Goal: Use online tool/utility: Use online tool/utility

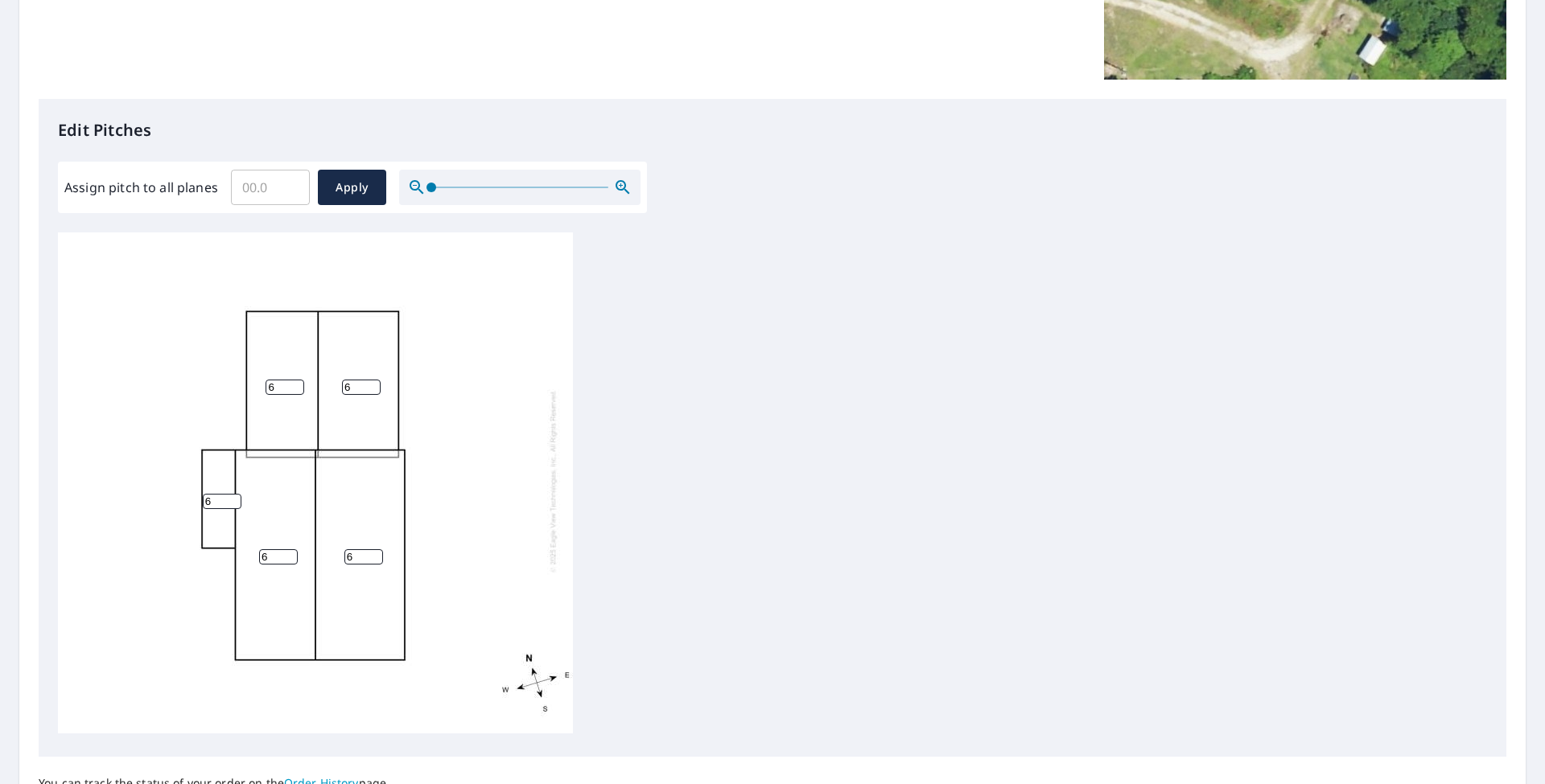
scroll to position [4, 0]
drag, startPoint x: 342, startPoint y: 172, endPoint x: 366, endPoint y: 189, distance: 29.4
click at [342, 173] on button "Apply" at bounding box center [352, 187] width 68 height 36
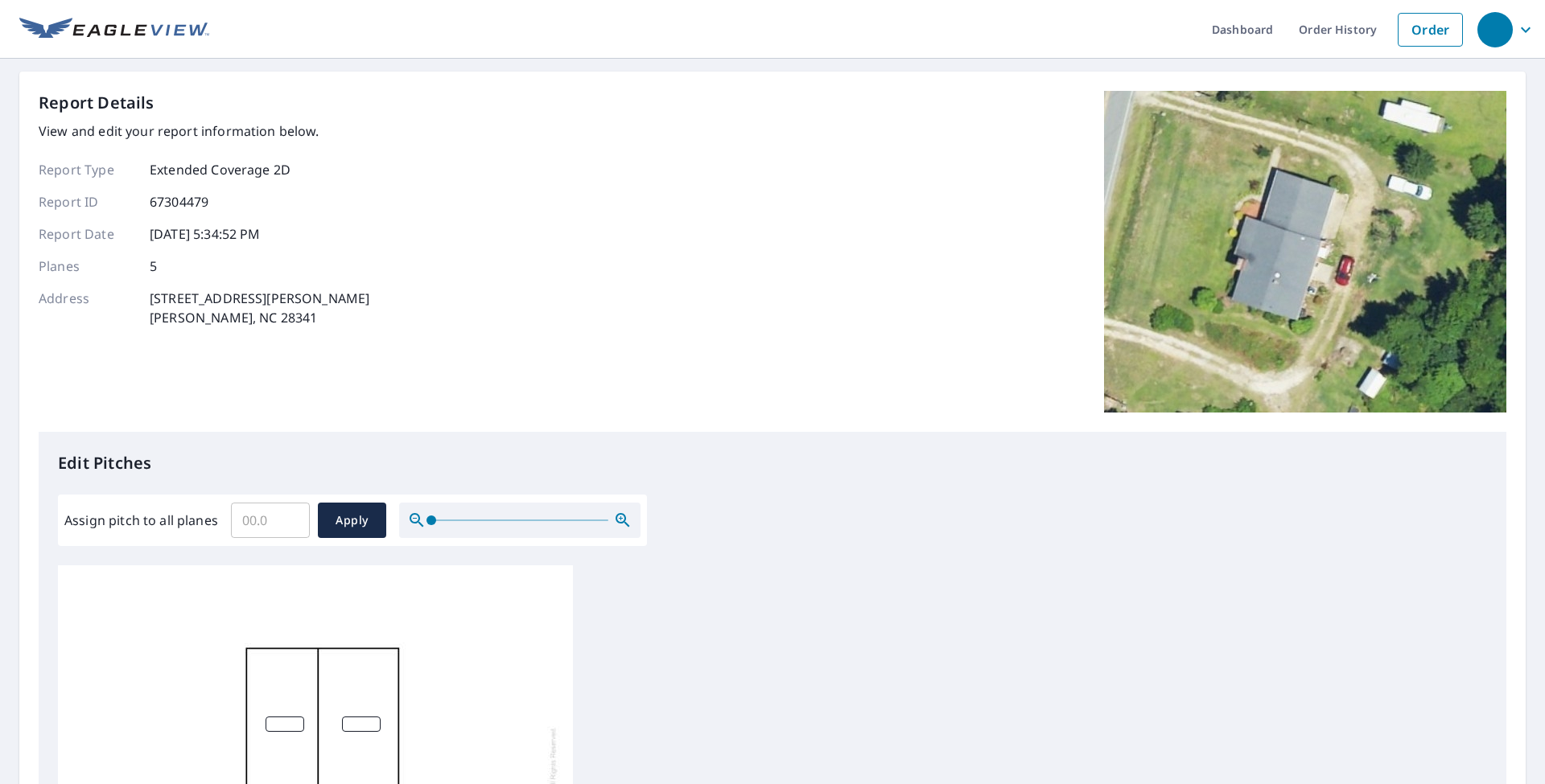
scroll to position [0, 0]
click at [292, 520] on input "0" at bounding box center [270, 520] width 79 height 45
click at [292, 516] on input "0.1" at bounding box center [270, 520] width 79 height 45
click at [292, 518] on input "0.2" at bounding box center [270, 520] width 79 height 45
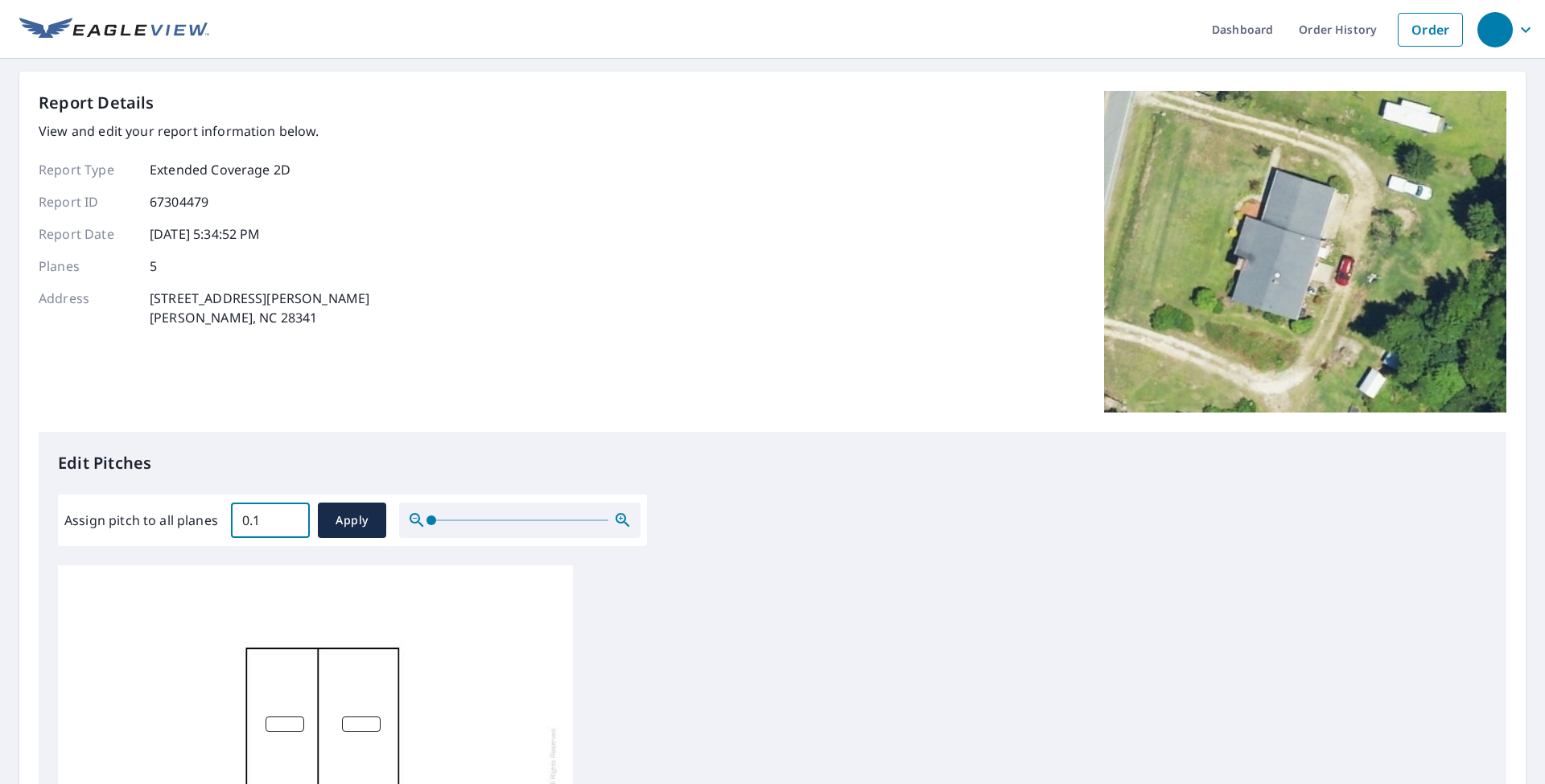
click at [292, 527] on input "0.1" at bounding box center [270, 520] width 79 height 45
type input "0"
click at [292, 527] on input "0" at bounding box center [270, 520] width 79 height 45
click at [334, 524] on span "Apply" at bounding box center [352, 521] width 43 height 20
type input "0"
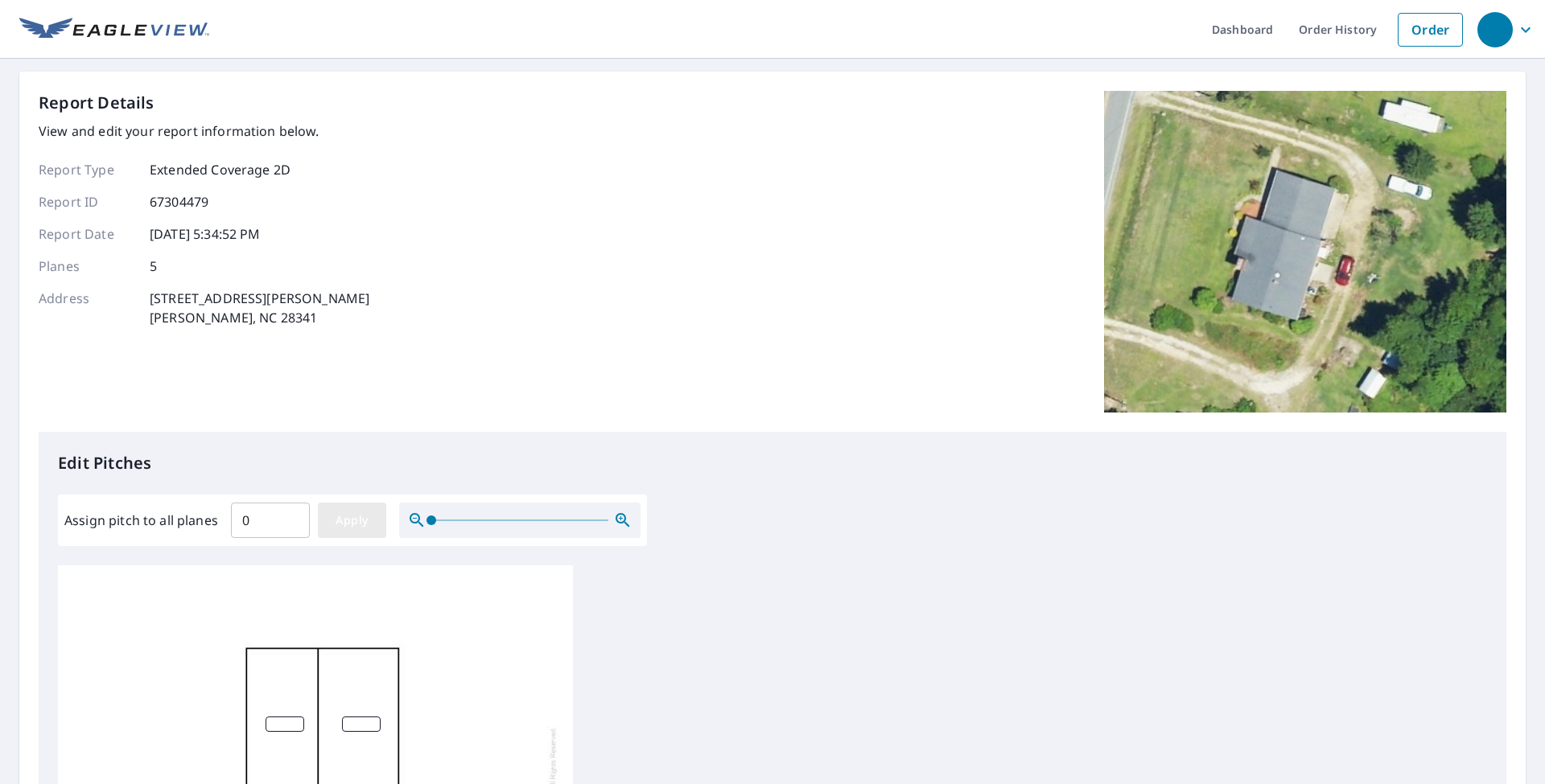
type input "0"
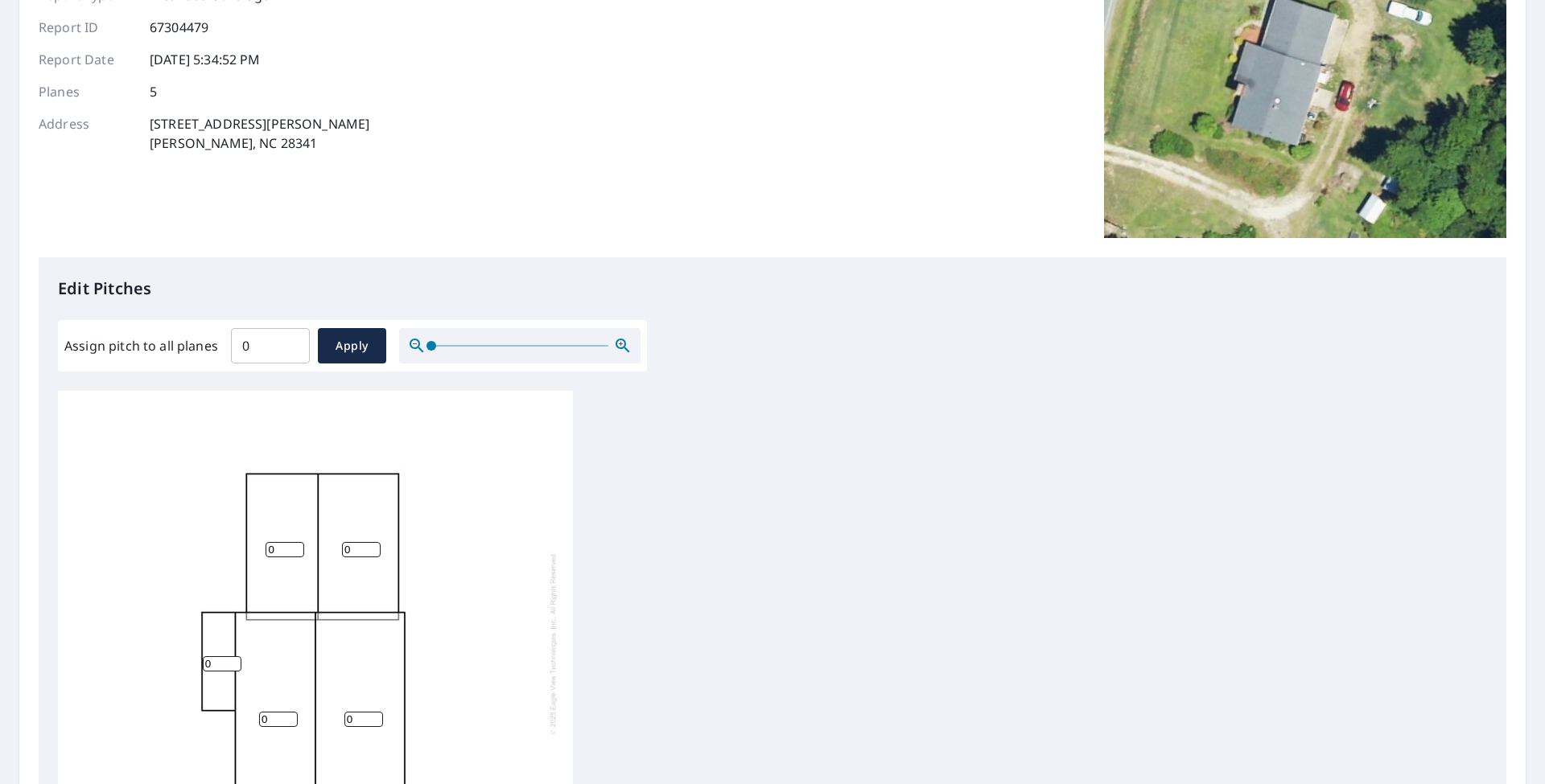
scroll to position [188, 0]
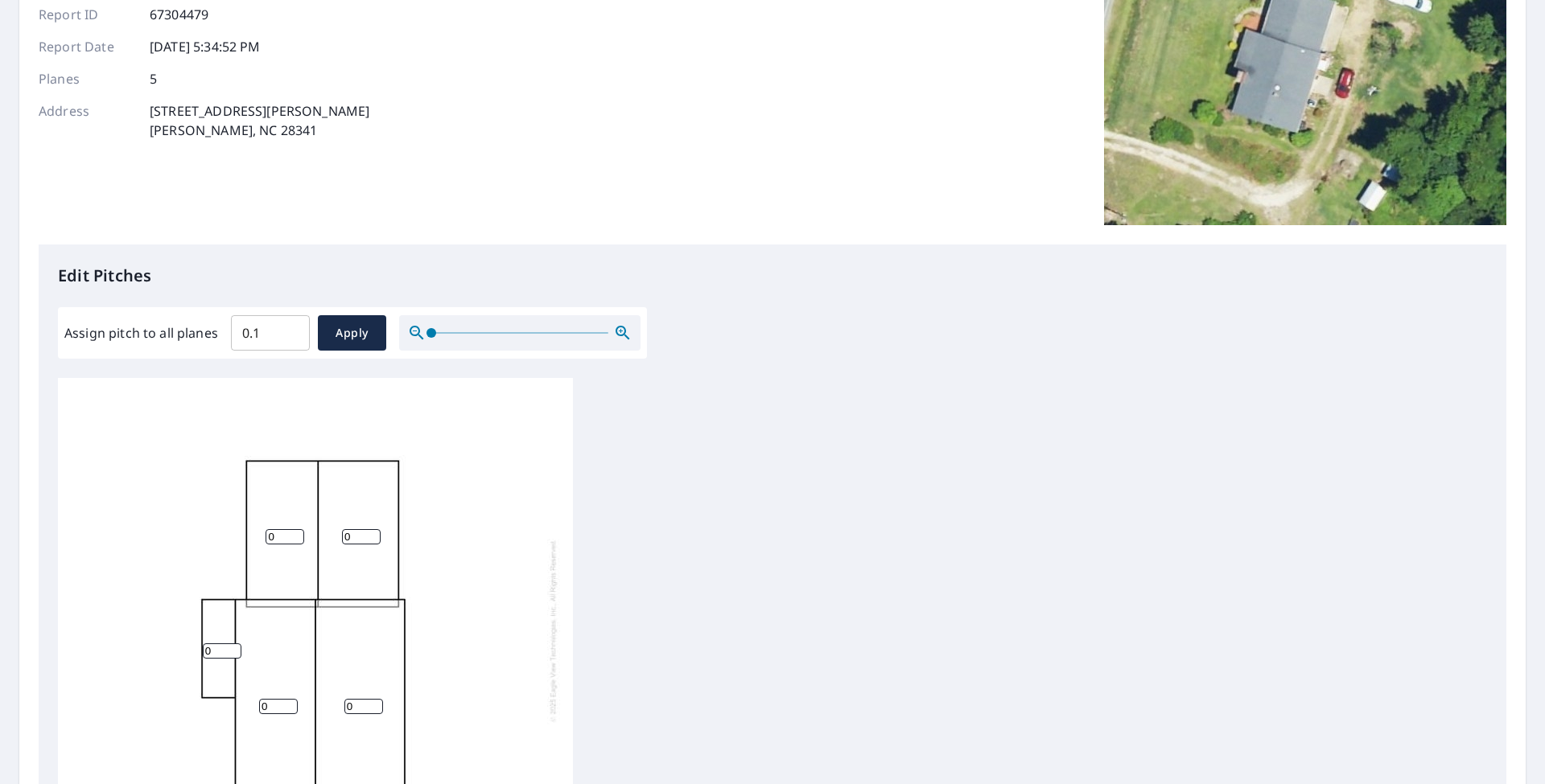
click at [290, 330] on input "0.1" at bounding box center [270, 332] width 79 height 45
click at [290, 330] on input "0.2" at bounding box center [270, 332] width 79 height 45
click at [289, 330] on input "0.3" at bounding box center [270, 332] width 79 height 45
click at [289, 330] on input "0.4" at bounding box center [270, 332] width 79 height 45
click at [289, 330] on input "0.5" at bounding box center [270, 332] width 79 height 45
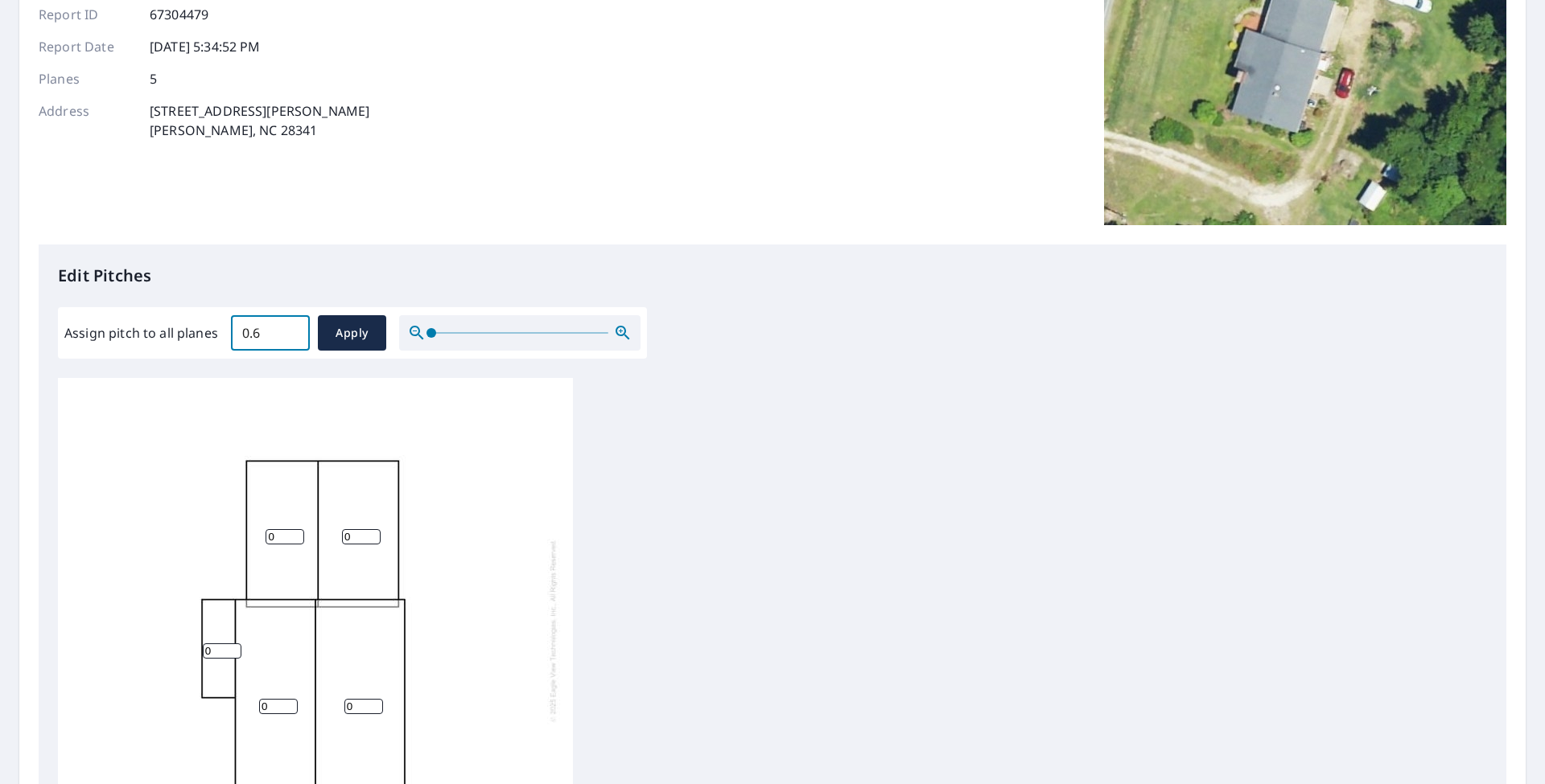
click at [289, 331] on input "0.6" at bounding box center [270, 332] width 79 height 45
click at [289, 331] on input "0.7" at bounding box center [270, 332] width 79 height 45
click at [289, 331] on input "0.8" at bounding box center [270, 332] width 79 height 45
click at [289, 331] on input "0.9" at bounding box center [270, 332] width 79 height 45
click at [289, 331] on input "1" at bounding box center [270, 332] width 79 height 45
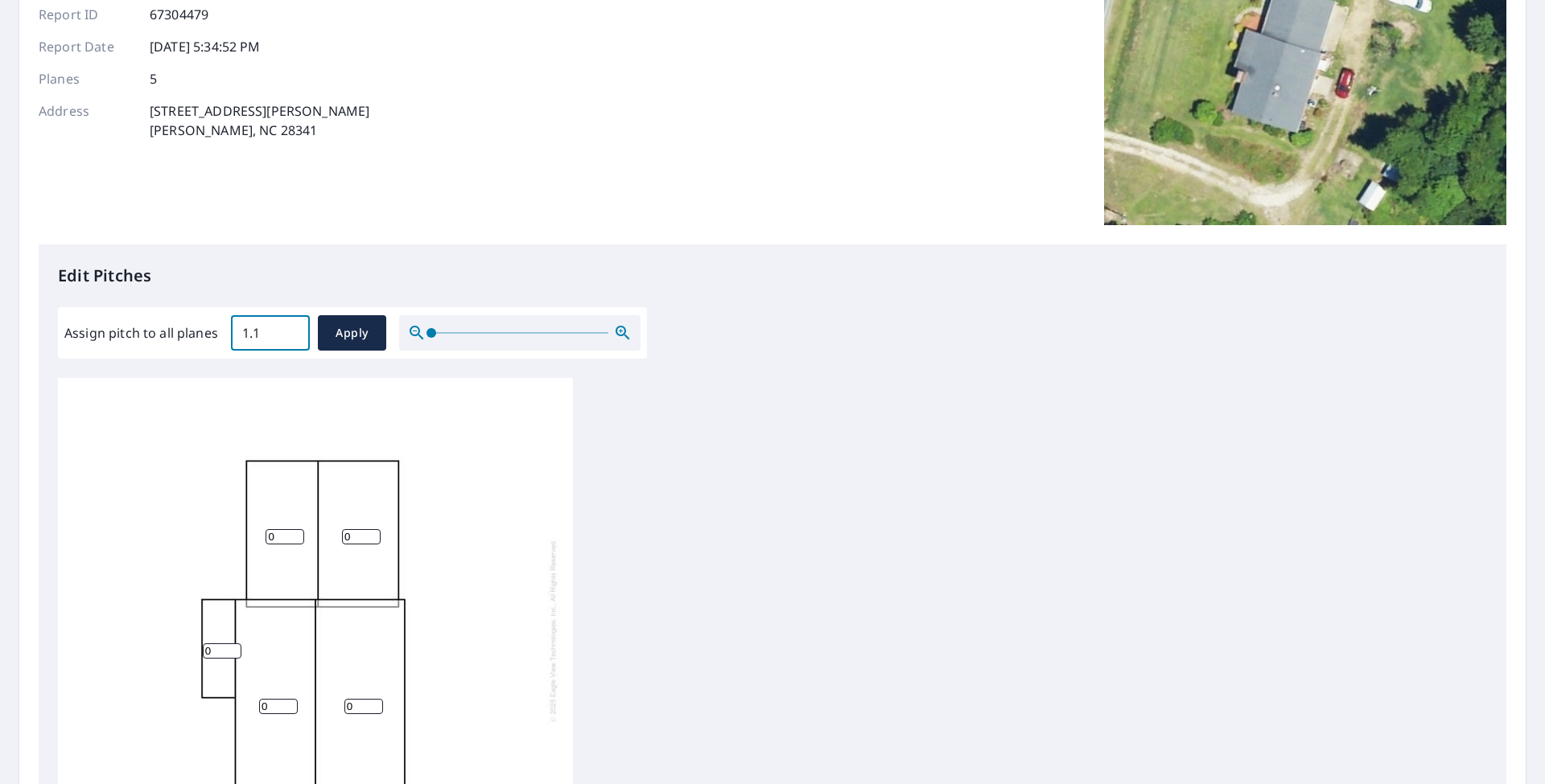
click at [289, 331] on input "1.1" at bounding box center [270, 332] width 79 height 45
click at [289, 331] on input "1.2" at bounding box center [270, 332] width 79 height 45
click at [289, 331] on input "1.3" at bounding box center [270, 332] width 79 height 45
click at [289, 331] on input "1.4" at bounding box center [270, 332] width 79 height 45
click at [289, 331] on input "1.5" at bounding box center [270, 332] width 79 height 45
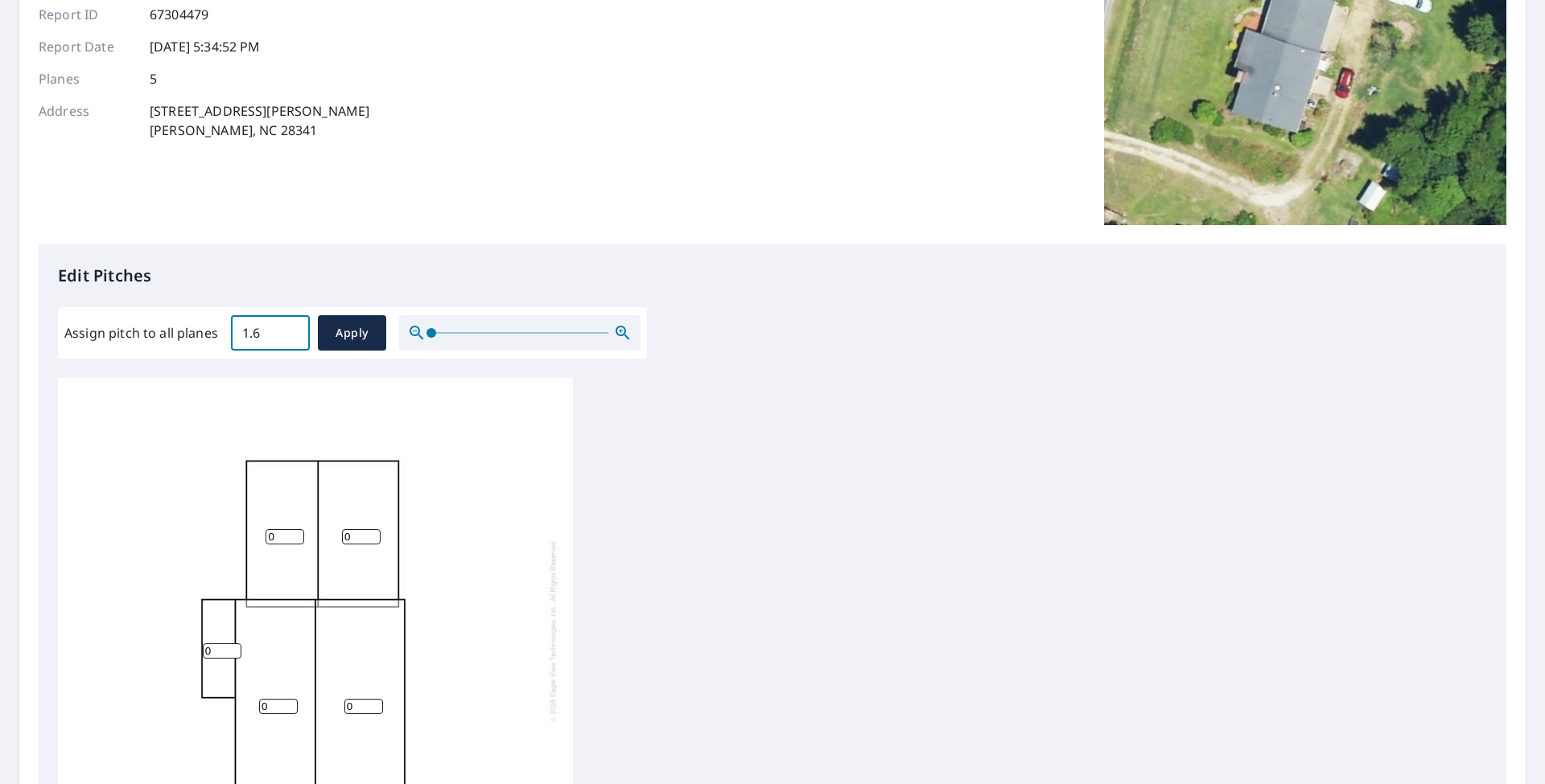
click at [289, 331] on input "1.6" at bounding box center [270, 332] width 79 height 45
click at [289, 331] on input "1.7" at bounding box center [270, 332] width 79 height 45
click at [289, 331] on input "1.8" at bounding box center [270, 332] width 79 height 45
click at [289, 331] on input "1.9" at bounding box center [270, 332] width 79 height 45
click at [289, 331] on input "2" at bounding box center [270, 332] width 79 height 45
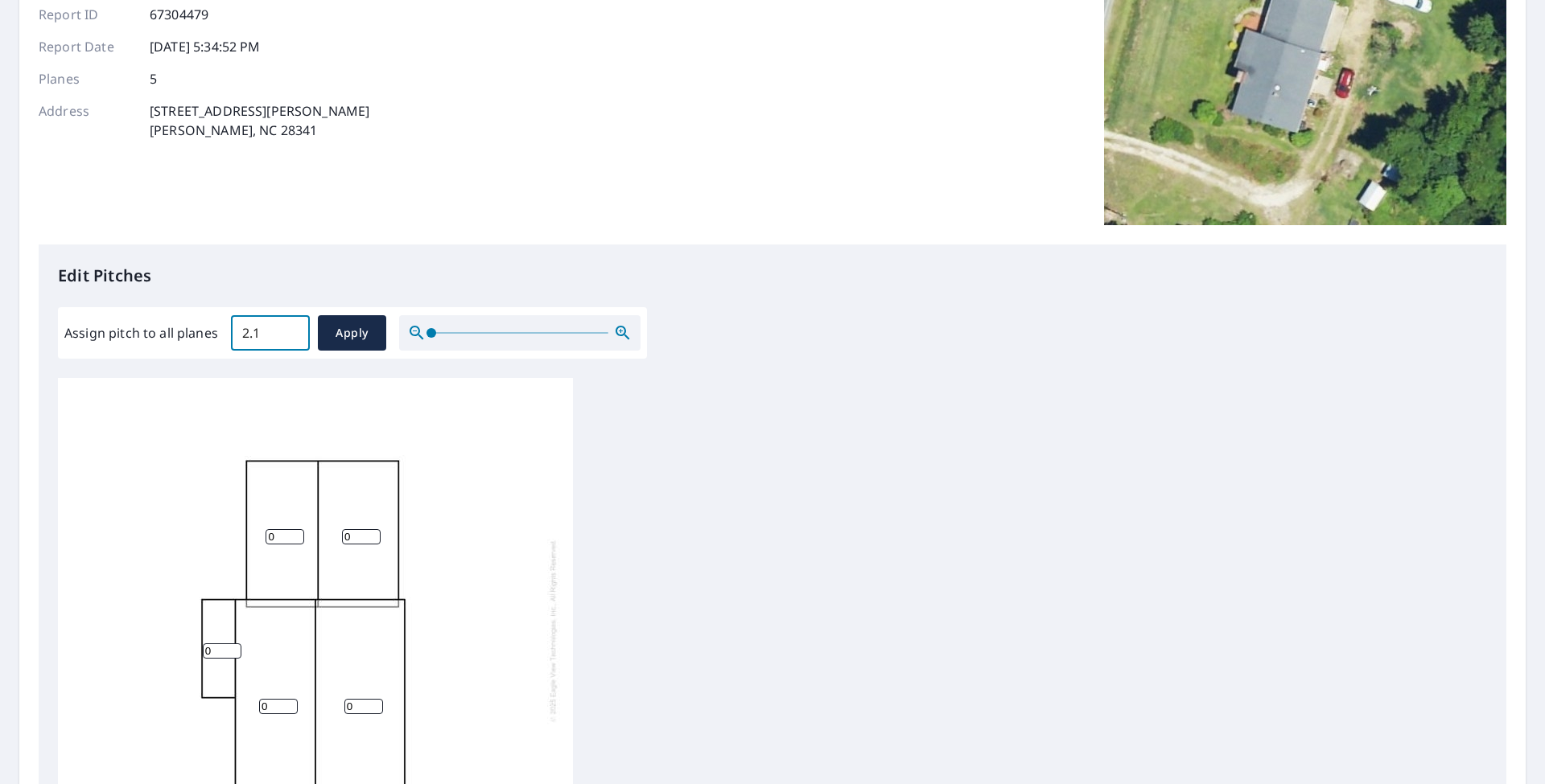
click at [289, 331] on input "2.1" at bounding box center [270, 332] width 79 height 45
click at [289, 331] on input "2.2" at bounding box center [270, 332] width 79 height 45
click at [289, 331] on input "2.3" at bounding box center [270, 332] width 79 height 45
click at [289, 331] on input "2.4" at bounding box center [270, 332] width 79 height 45
click at [289, 331] on input "2.5" at bounding box center [270, 332] width 79 height 45
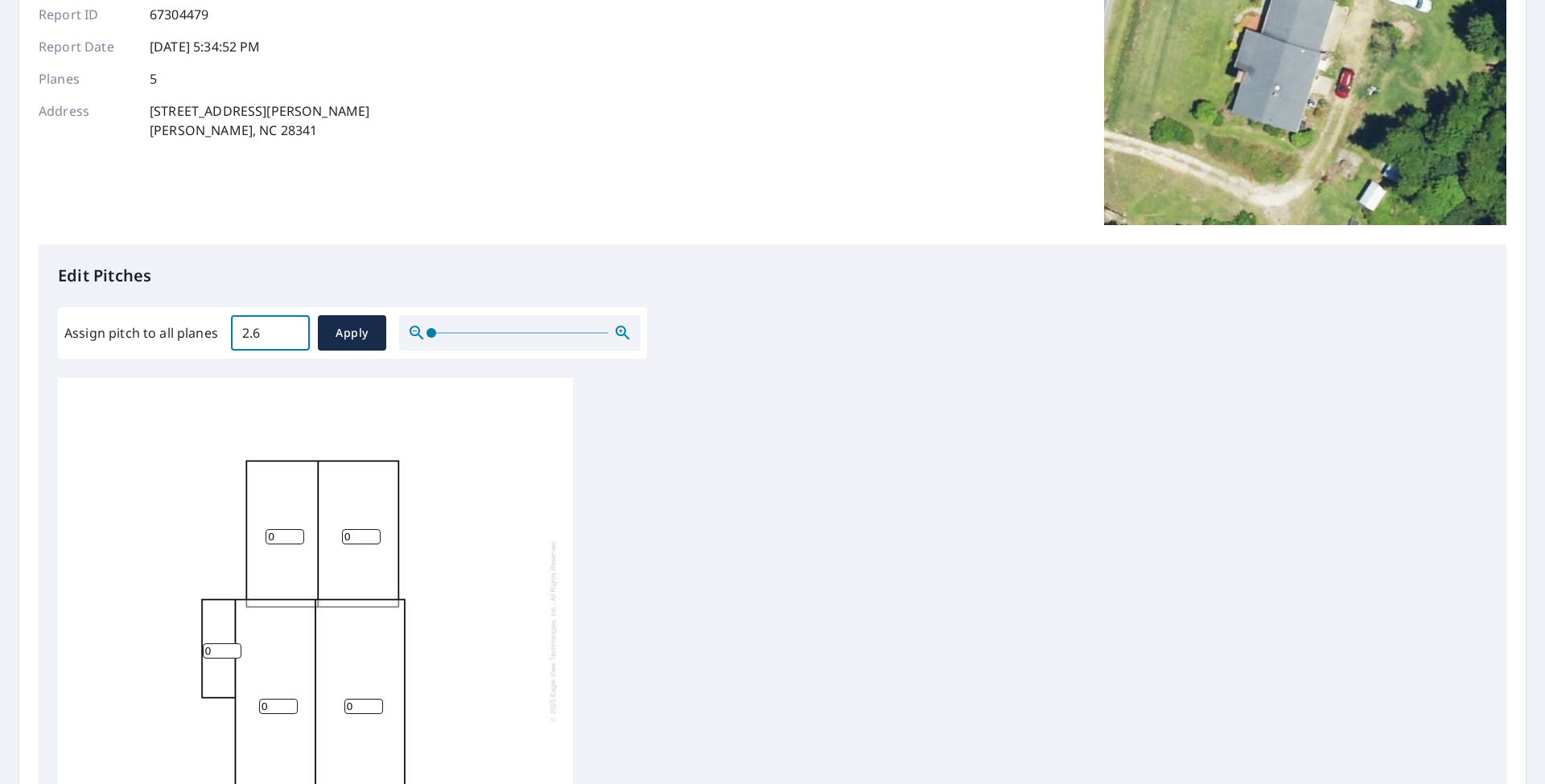
click at [289, 331] on input "2.6" at bounding box center [270, 332] width 79 height 45
click at [289, 331] on input "2.7" at bounding box center [270, 332] width 79 height 45
click at [289, 331] on input "2.8" at bounding box center [270, 332] width 79 height 45
click at [289, 331] on input "2.9" at bounding box center [270, 332] width 79 height 45
click at [289, 331] on input "3" at bounding box center [270, 332] width 79 height 45
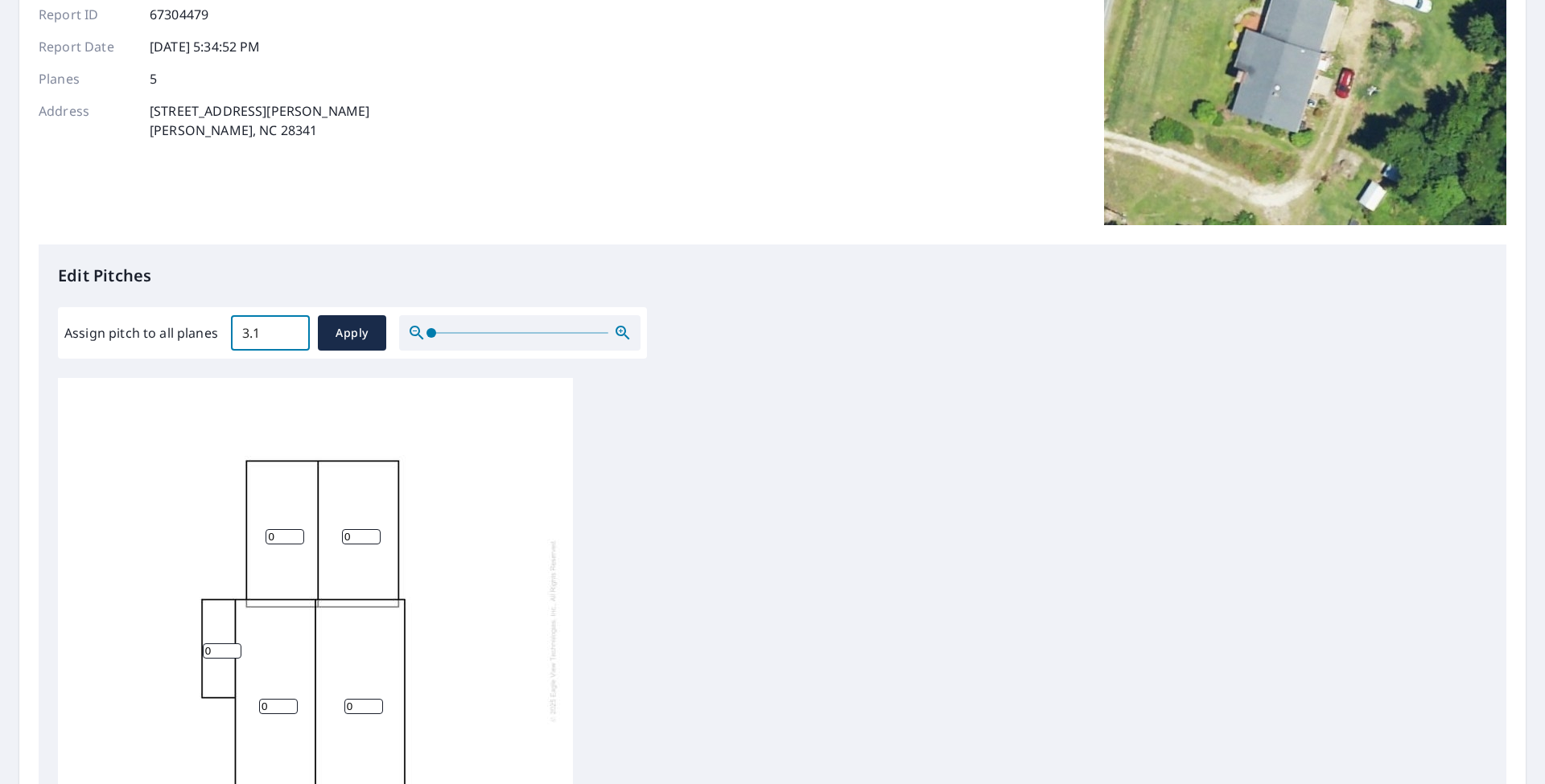
click at [289, 331] on input "3.1" at bounding box center [270, 332] width 79 height 45
click at [289, 331] on input "3.2" at bounding box center [270, 332] width 79 height 45
click at [289, 331] on input "3.3" at bounding box center [270, 332] width 79 height 45
click at [289, 331] on input "3.4" at bounding box center [270, 332] width 79 height 45
click at [289, 331] on input "3.5" at bounding box center [270, 332] width 79 height 45
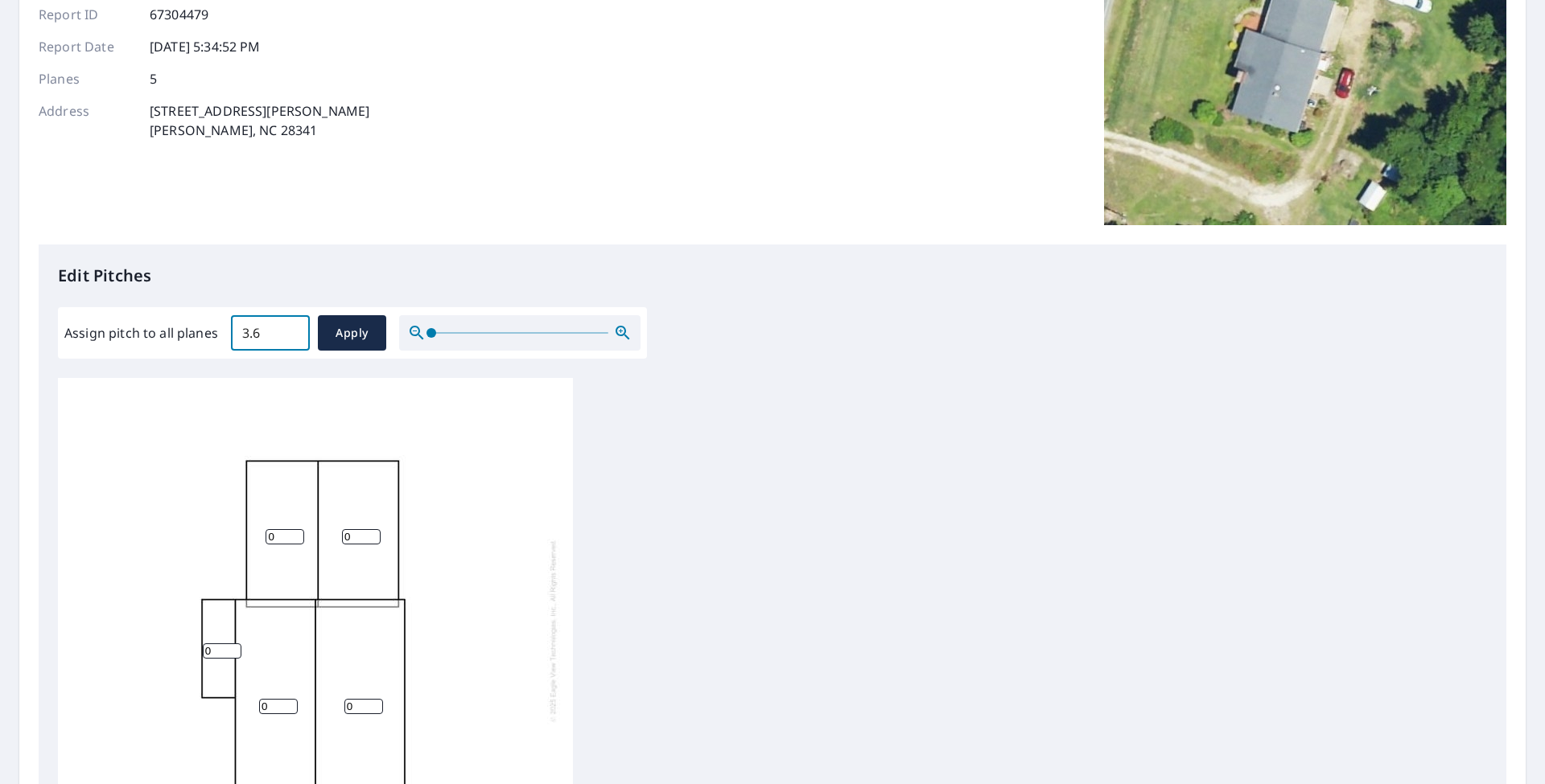
click at [289, 331] on input "3.6" at bounding box center [270, 332] width 79 height 45
click at [289, 331] on input "3.7" at bounding box center [270, 332] width 79 height 45
click at [289, 331] on input "3.8" at bounding box center [270, 332] width 79 height 45
click at [289, 331] on input "3.9" at bounding box center [270, 332] width 79 height 45
click at [289, 331] on input "4" at bounding box center [270, 332] width 79 height 45
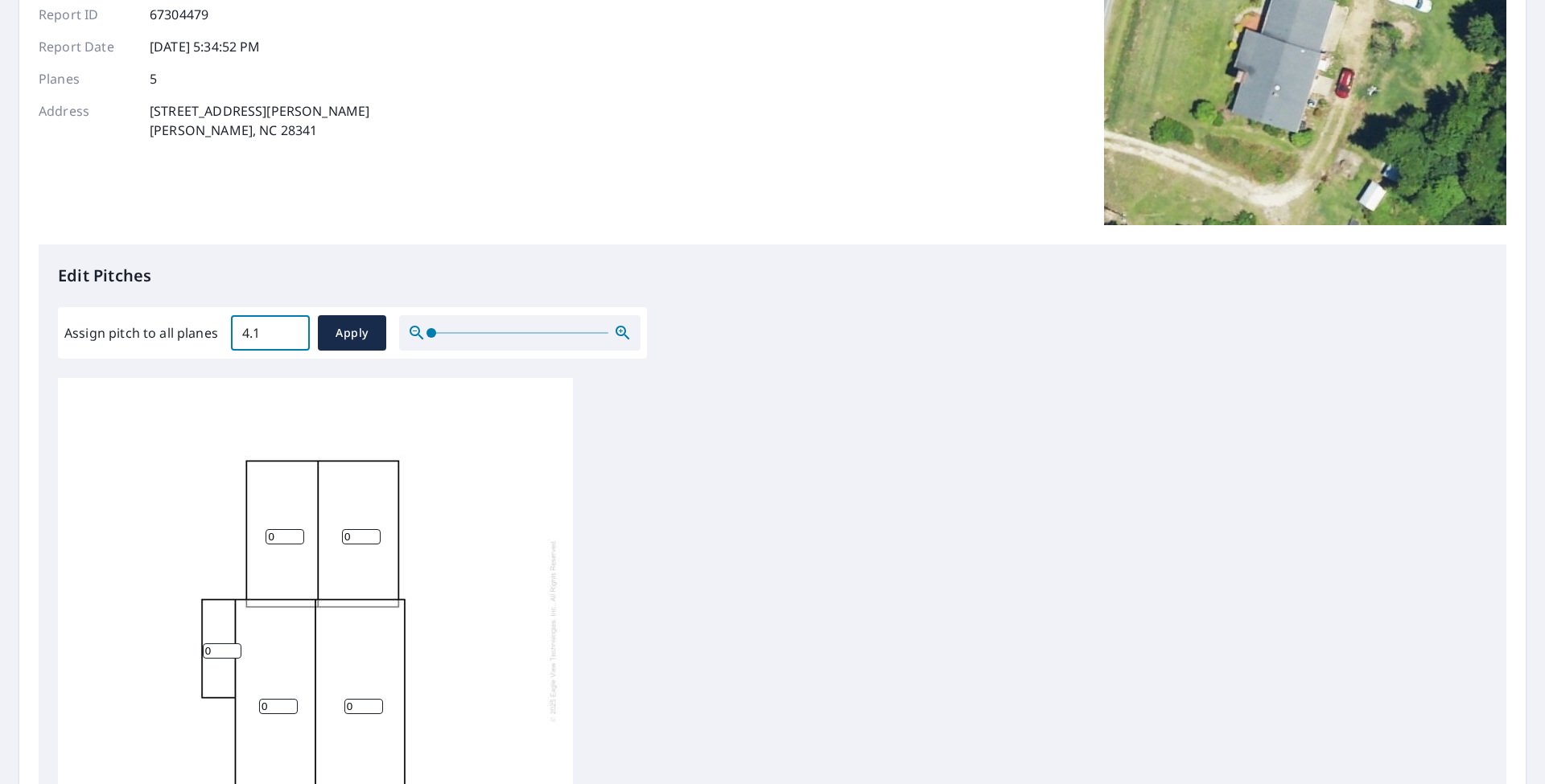
click at [289, 331] on input "4.1" at bounding box center [270, 332] width 79 height 45
click at [289, 331] on input "4.2" at bounding box center [270, 332] width 79 height 45
click at [289, 331] on input "4.3" at bounding box center [270, 332] width 79 height 45
click at [289, 331] on input "4.4" at bounding box center [270, 332] width 79 height 45
click at [289, 331] on input "4.5" at bounding box center [270, 332] width 79 height 45
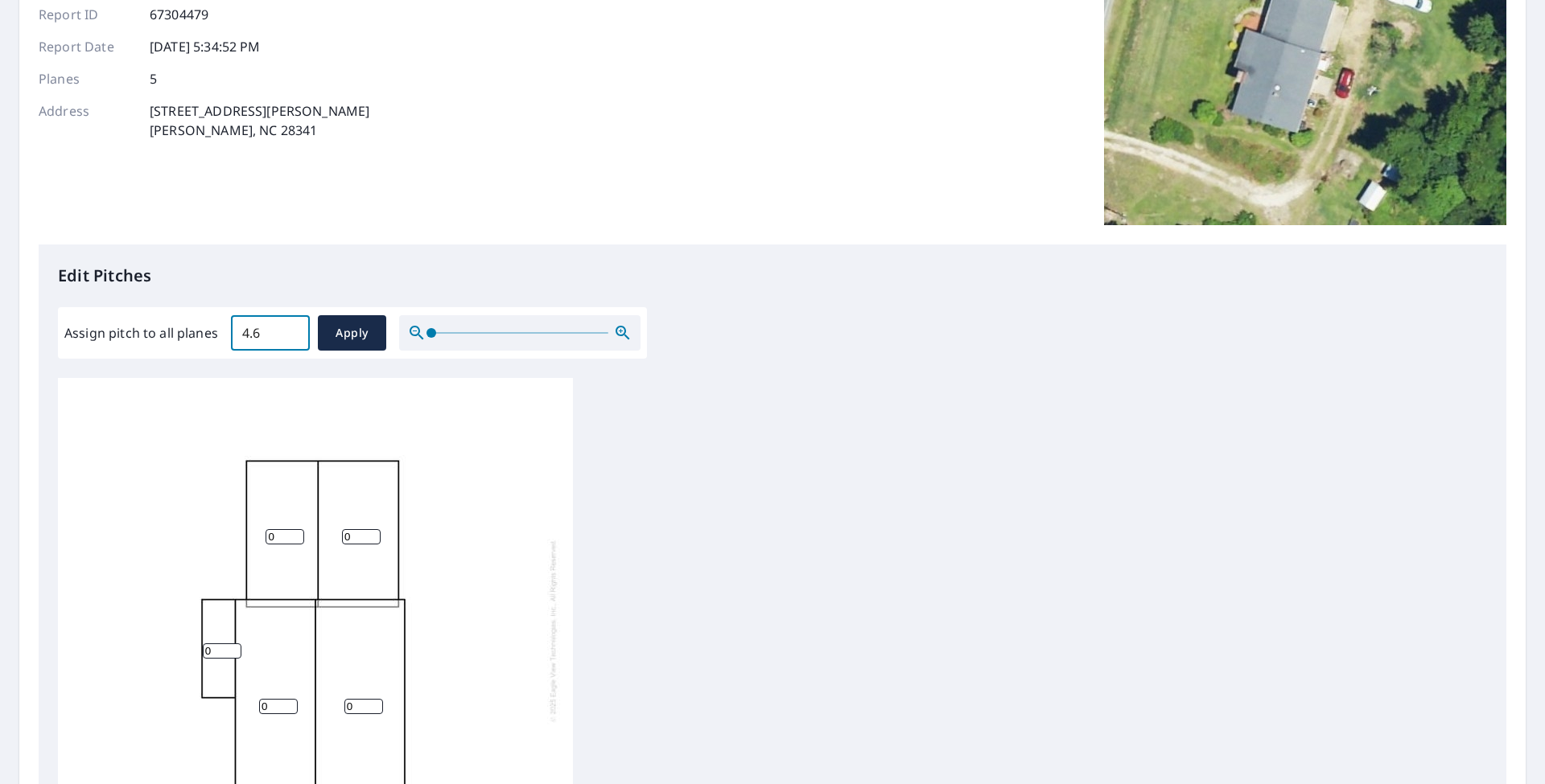
click at [289, 331] on input "4.6" at bounding box center [270, 332] width 79 height 45
click at [289, 331] on input "4.7" at bounding box center [270, 332] width 79 height 45
click at [289, 331] on input "4.8" at bounding box center [270, 332] width 79 height 45
click at [289, 331] on input "4.9" at bounding box center [270, 332] width 79 height 45
click at [289, 331] on input "5" at bounding box center [270, 332] width 79 height 45
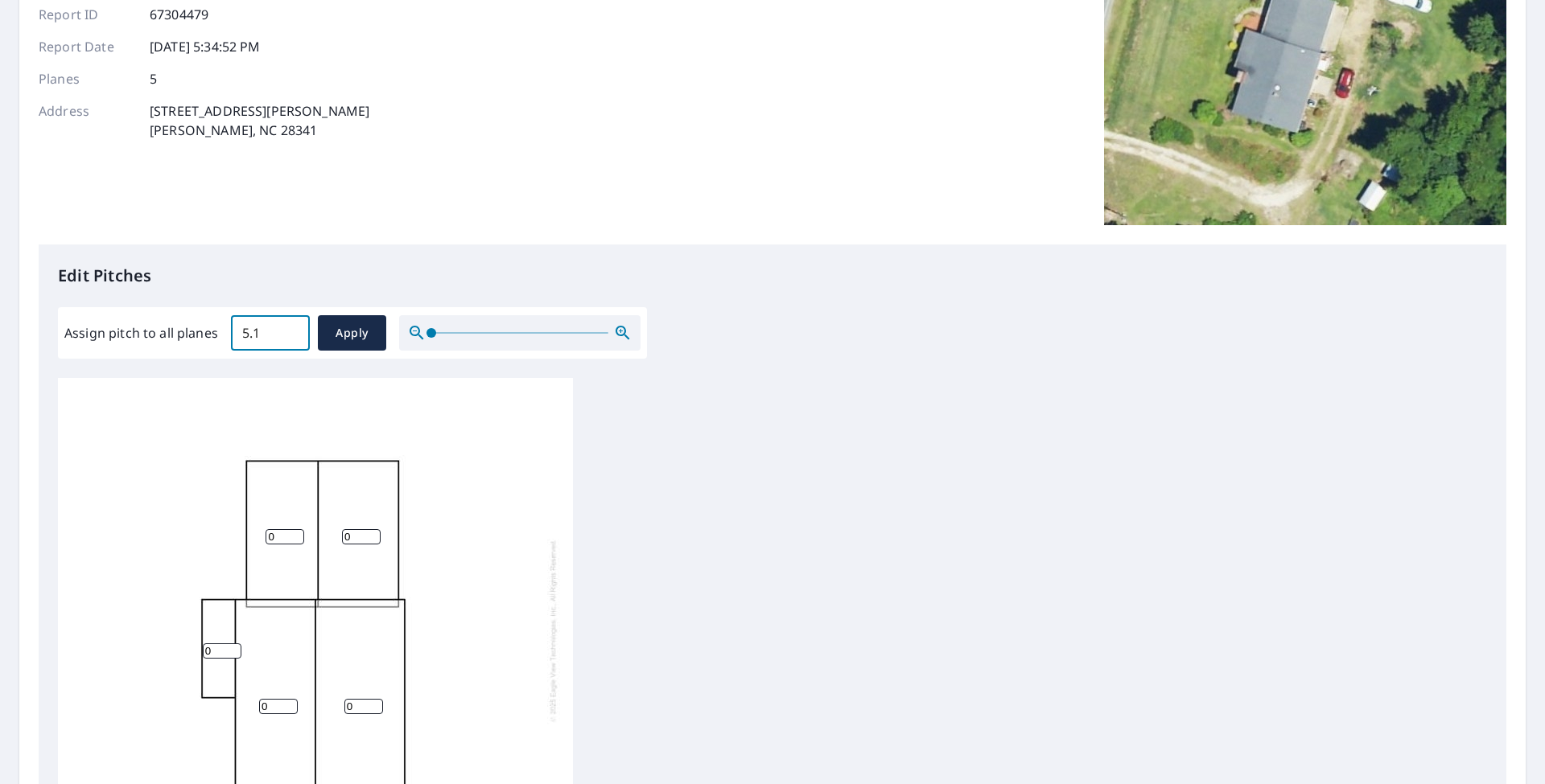
click at [289, 331] on input "5.1" at bounding box center [270, 332] width 79 height 45
click at [289, 331] on input "5.2" at bounding box center [270, 332] width 79 height 45
click at [289, 331] on input "5.3" at bounding box center [270, 332] width 79 height 45
click at [289, 331] on input "5.4" at bounding box center [270, 332] width 79 height 45
click at [289, 331] on input "5.5" at bounding box center [270, 332] width 79 height 45
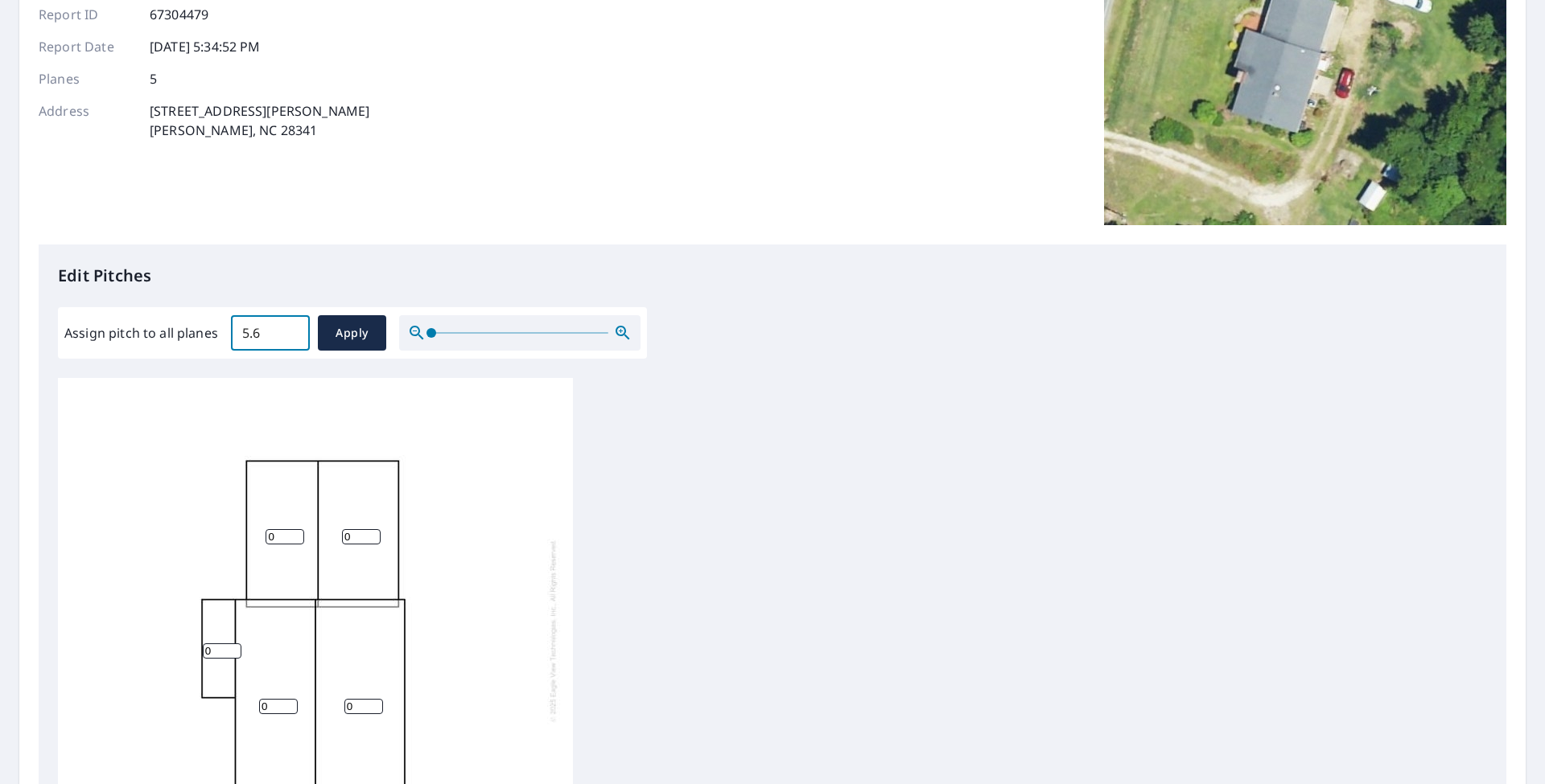
click at [289, 331] on input "5.6" at bounding box center [270, 332] width 79 height 45
click at [289, 331] on input "5.7" at bounding box center [270, 332] width 79 height 45
click at [289, 331] on input "5.8" at bounding box center [270, 332] width 79 height 45
click at [289, 331] on input "5.9" at bounding box center [270, 332] width 79 height 45
type input "6"
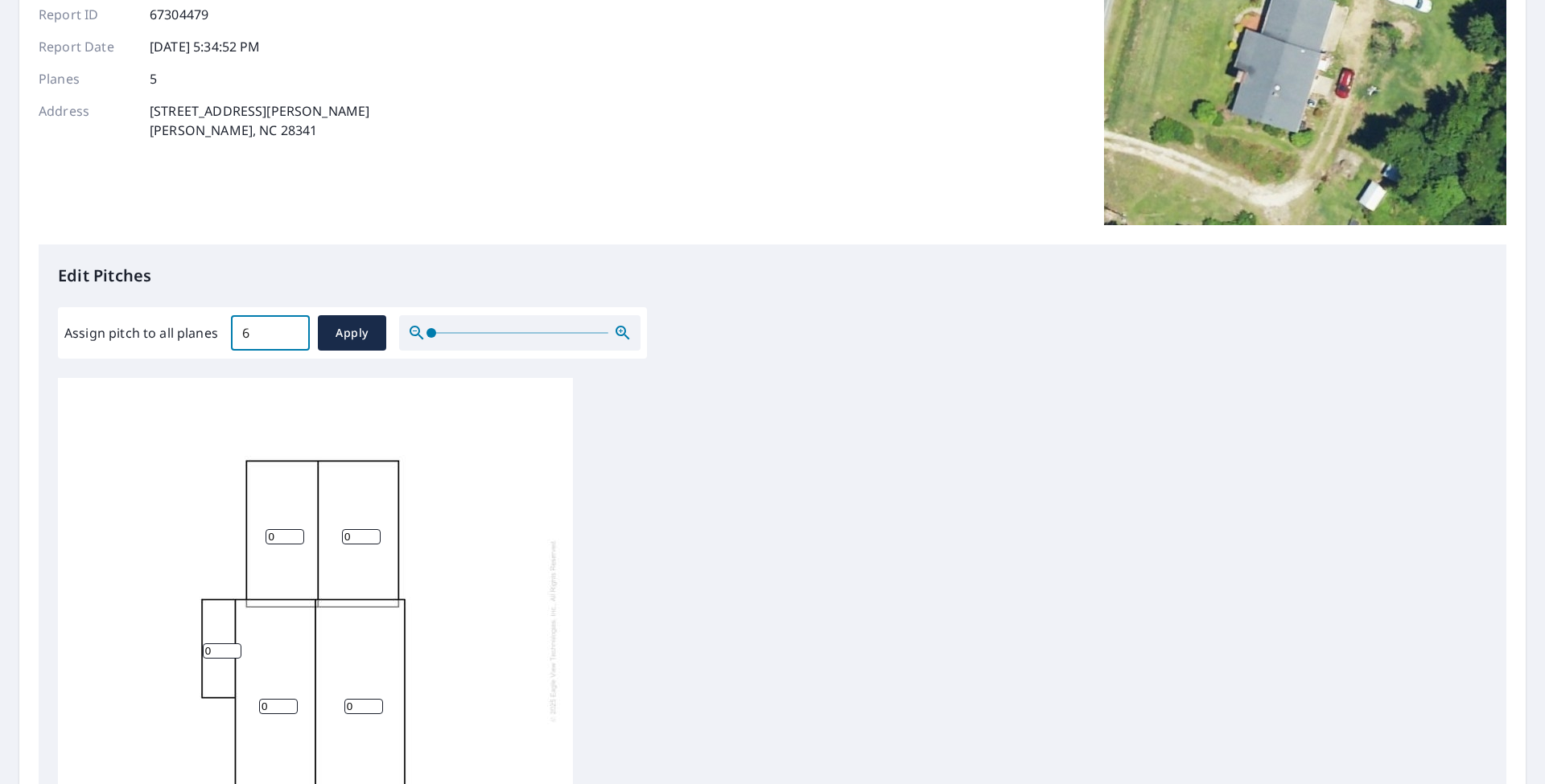
click at [289, 331] on input "6" at bounding box center [270, 332] width 79 height 45
drag, startPoint x: 353, startPoint y: 313, endPoint x: 353, endPoint y: 323, distance: 10.0
click at [353, 317] on div "Assign pitch to all planes 6 ​ Apply" at bounding box center [353, 332] width 588 height 52
click at [353, 323] on span "Apply" at bounding box center [352, 333] width 43 height 20
type input "6"
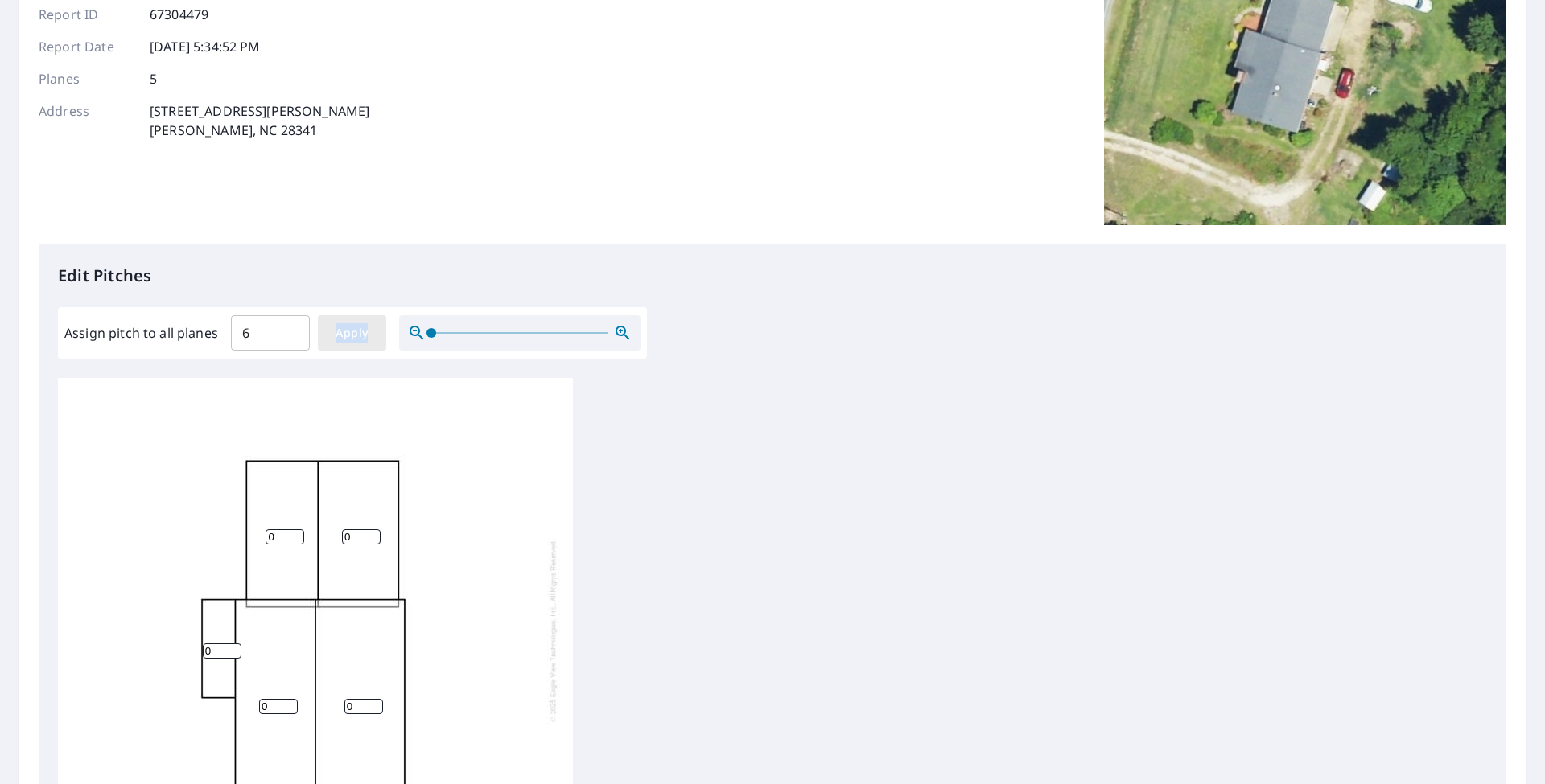
type input "6"
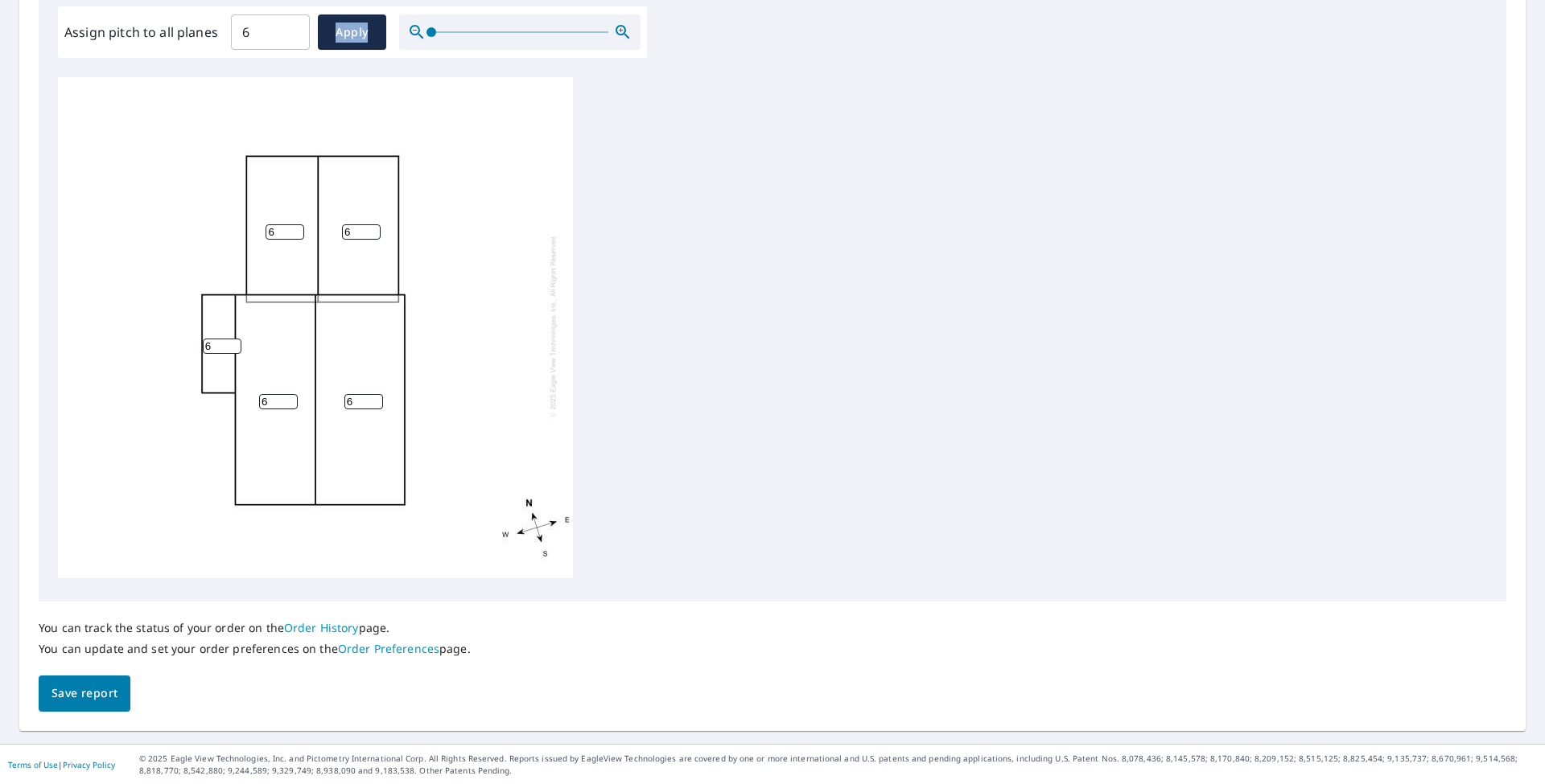
scroll to position [0, 0]
click at [95, 695] on span "Save report" at bounding box center [85, 694] width 66 height 20
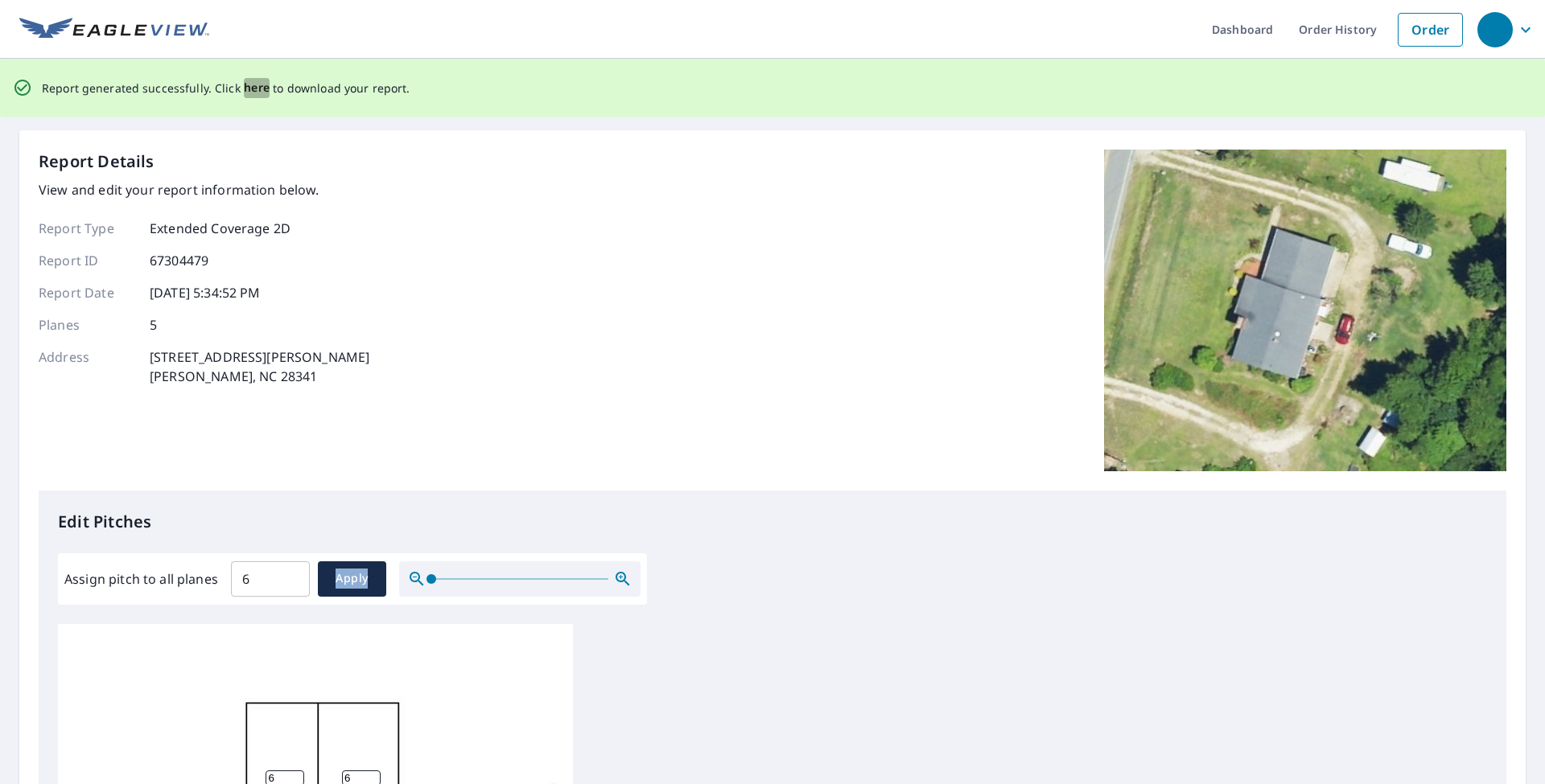
click at [246, 92] on span "here" at bounding box center [257, 88] width 26 height 20
